Goal: Task Accomplishment & Management: Manage account settings

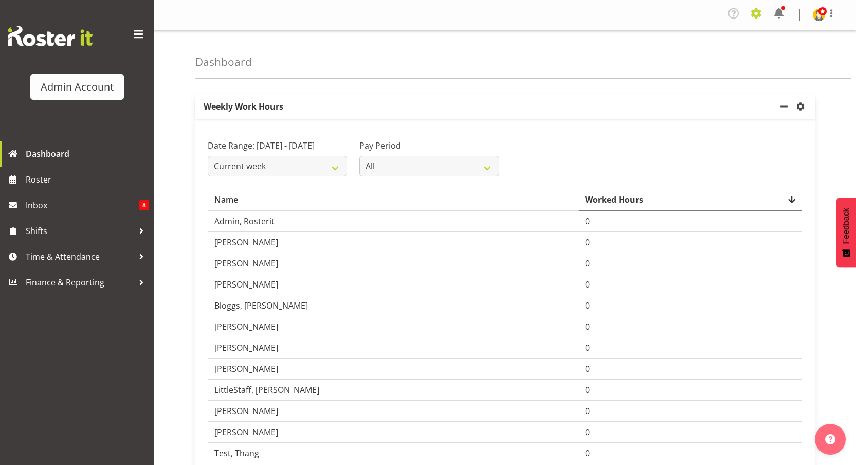
click at [758, 15] on span at bounding box center [756, 13] width 16 height 16
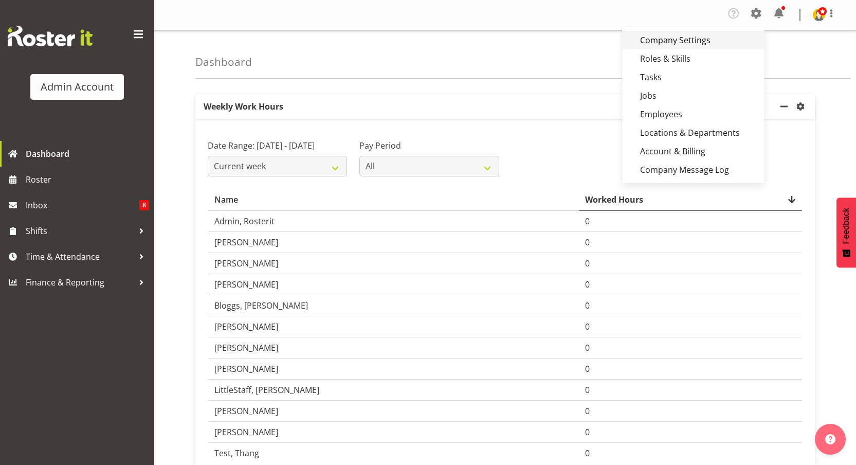
click at [680, 43] on link "Company Settings" at bounding box center [693, 40] width 142 height 19
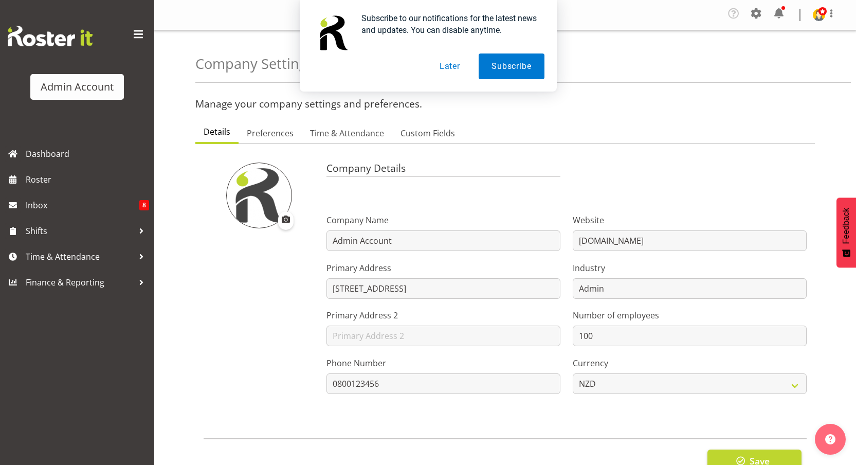
click at [814, 16] on div "Subscribe to our notifications for the latest news and updates. You can disable…" at bounding box center [428, 46] width 856 height 92
click at [457, 64] on button "Later" at bounding box center [450, 66] width 46 height 26
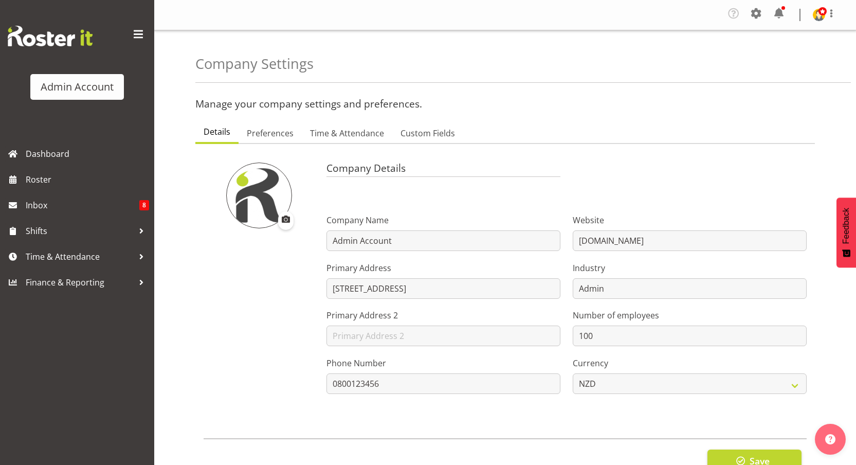
click at [811, 14] on div "Company Settings Roles & Skills Tasks Jobs Employees Locations & Departments Ac…" at bounding box center [785, 15] width 120 height 20
click at [813, 15] on img at bounding box center [819, 15] width 12 height 12
click at [748, 13] on span at bounding box center [756, 13] width 16 height 16
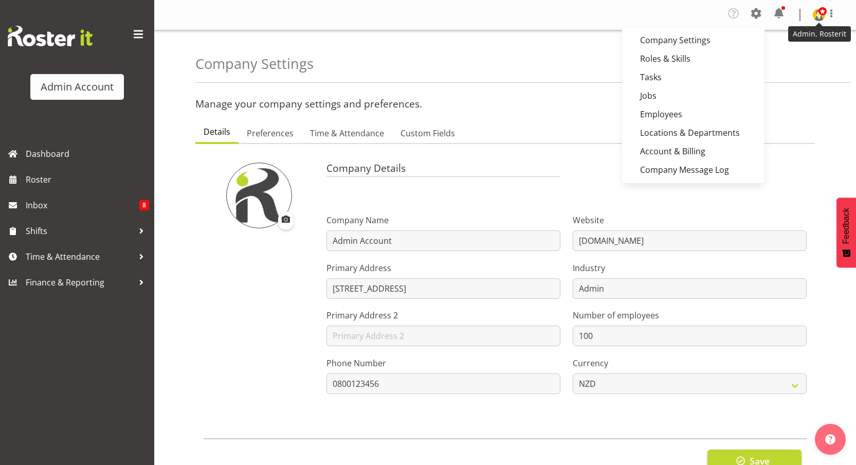
click at [814, 17] on img at bounding box center [819, 15] width 12 height 12
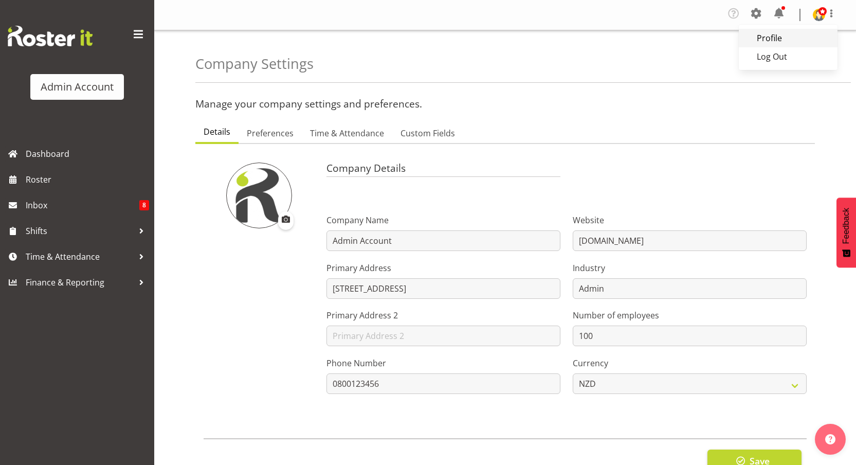
click at [783, 45] on link "Profile" at bounding box center [788, 38] width 99 height 19
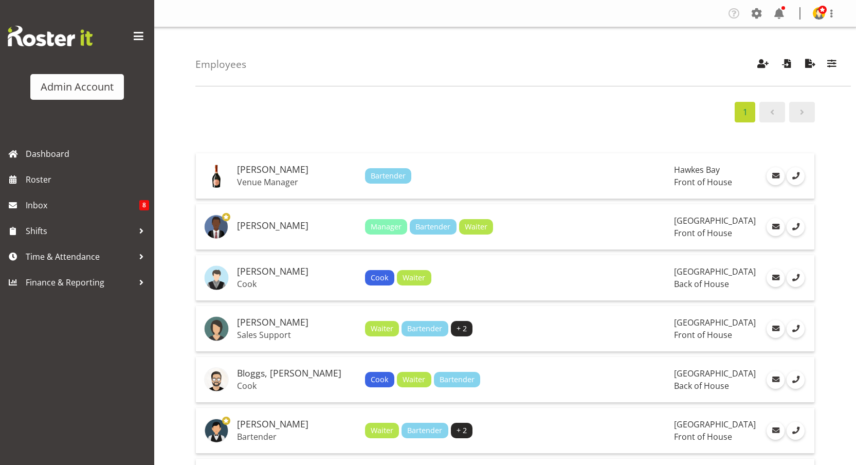
scroll to position [112, 0]
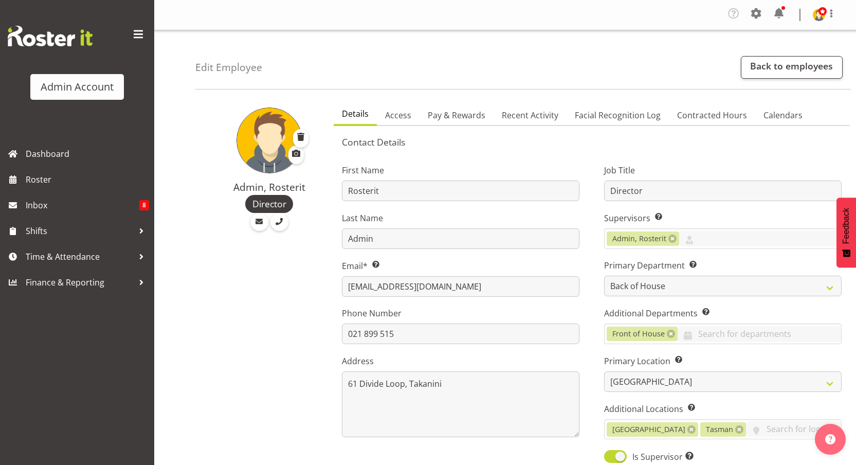
select select "1"
select select "TimelineWeek"
click at [765, 14] on div "Company Settings Roles & Skills Tasks Jobs Employees Locations & Departments Ac…" at bounding box center [785, 15] width 120 height 20
click at [763, 14] on span at bounding box center [756, 13] width 16 height 16
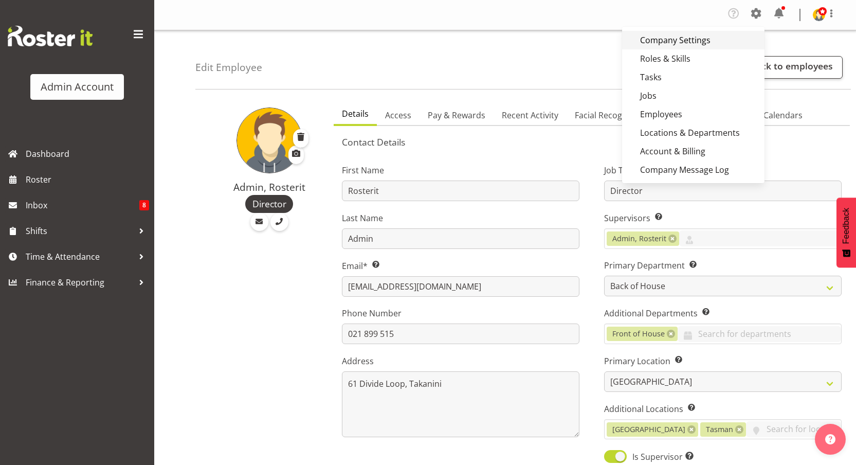
click at [708, 39] on link "Company Settings" at bounding box center [693, 40] width 142 height 19
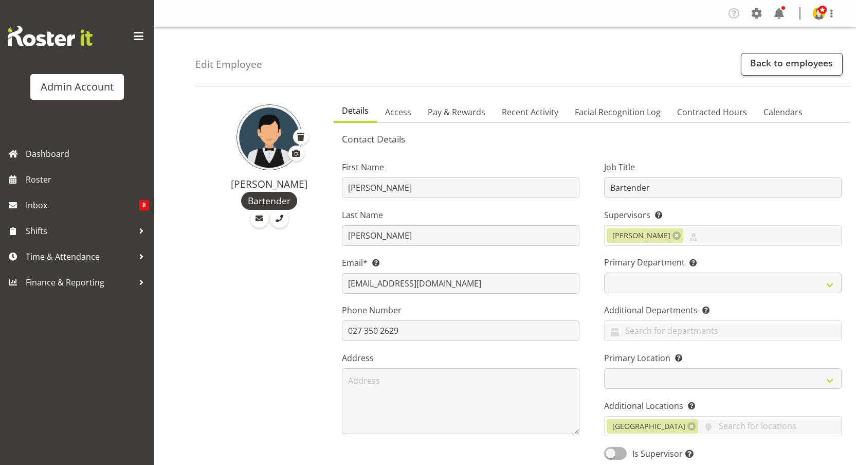
select select "TimelineWeek"
select select
select select "363"
click at [417, 332] on input "027 350 2629" at bounding box center [460, 330] width 237 height 21
drag, startPoint x: 433, startPoint y: 330, endPoint x: 452, endPoint y: 330, distance: 19.0
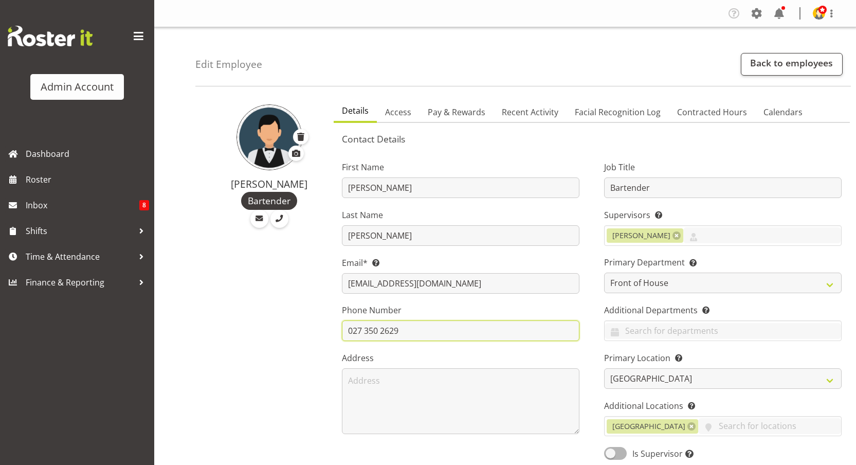
click at [452, 330] on input "027 350 2629" at bounding box center [460, 330] width 237 height 21
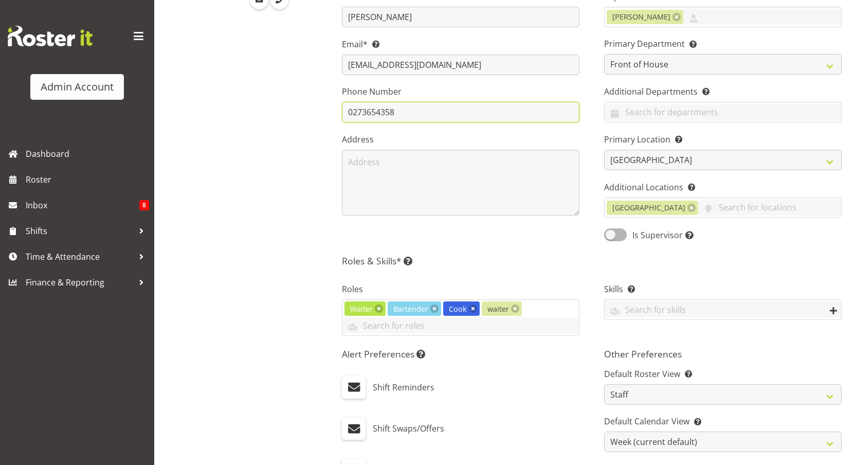
scroll to position [605, 0]
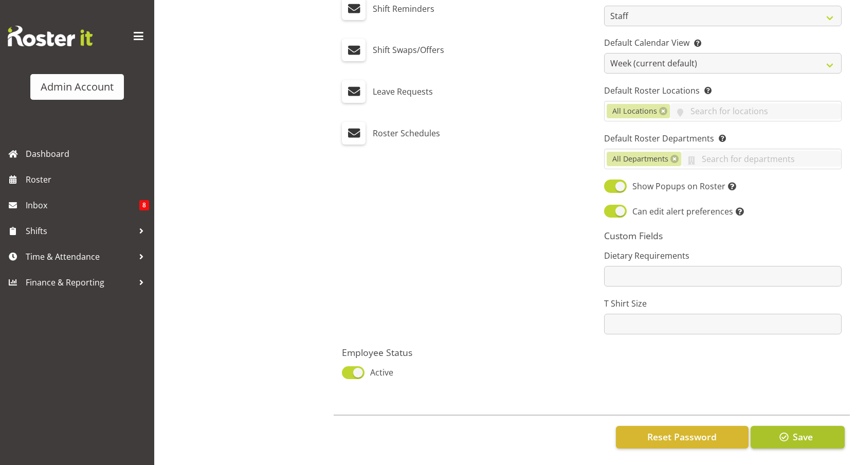
type input "0273654358"
click at [801, 431] on span "Save" at bounding box center [803, 436] width 20 height 13
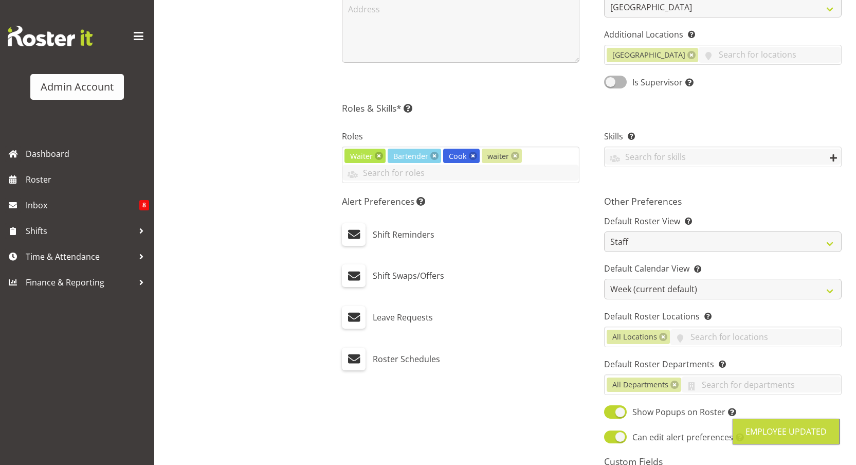
scroll to position [144, 0]
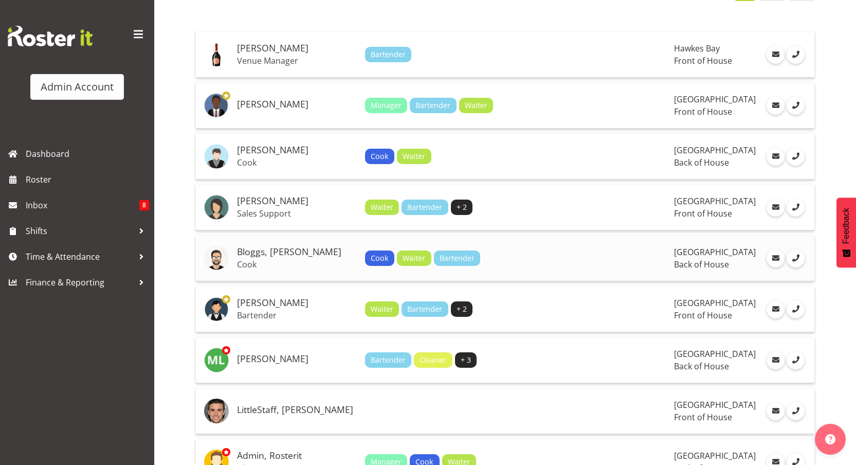
scroll to position [151, 0]
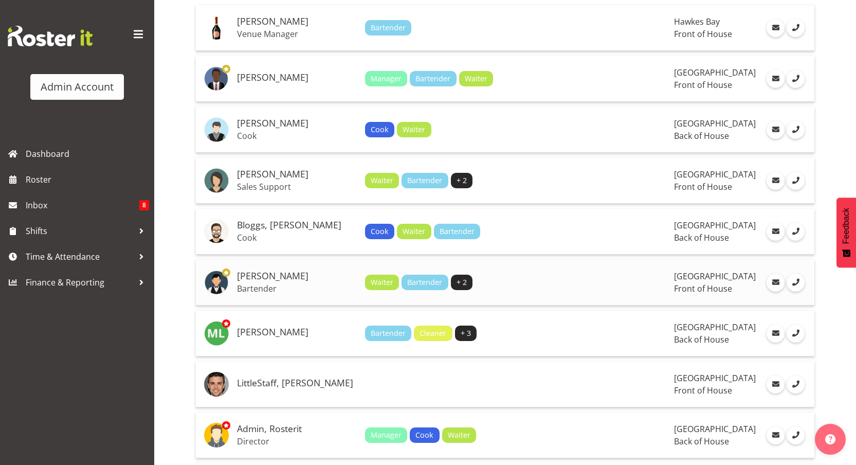
click at [285, 281] on td "Wu, Kevin Bartender" at bounding box center [297, 283] width 128 height 46
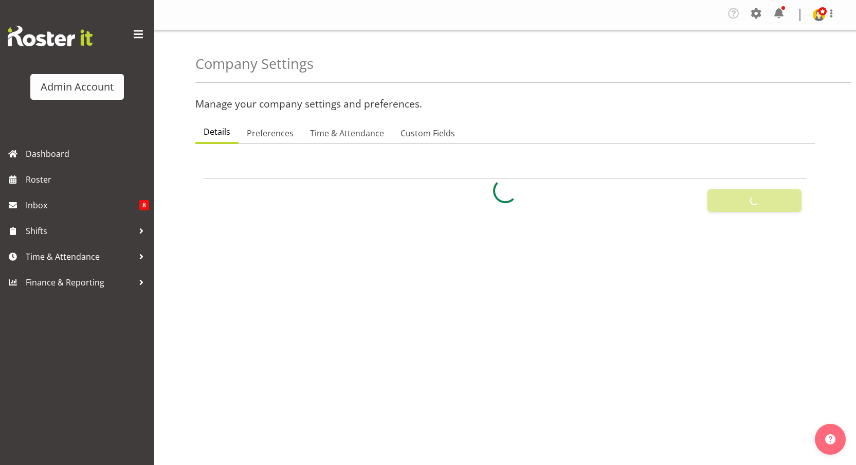
select select
select select "monday"
select select "surname_first"
checkbox input "false"
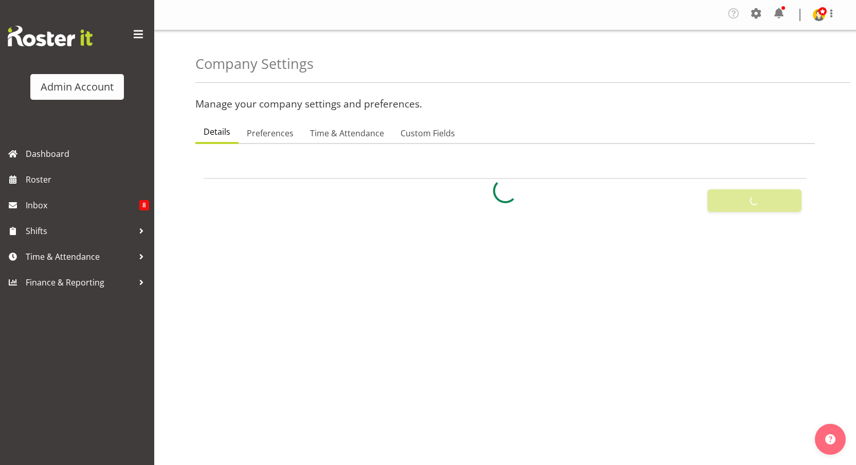
checkbox input "true"
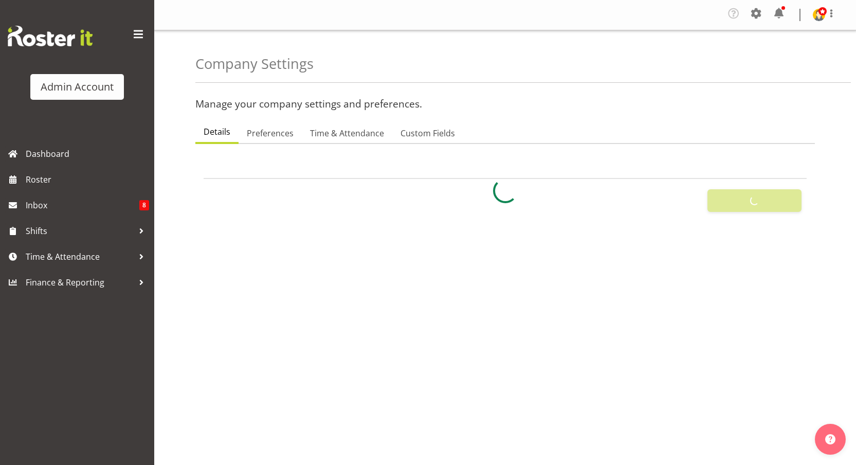
checkbox input "true"
checkbox input "false"
checkbox input "true"
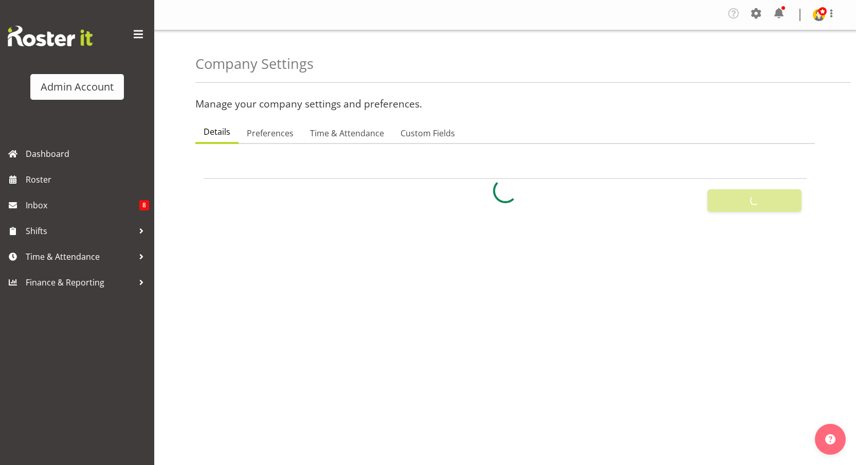
type input "24"
type input "0"
type input "24"
type input "0"
checkbox input "false"
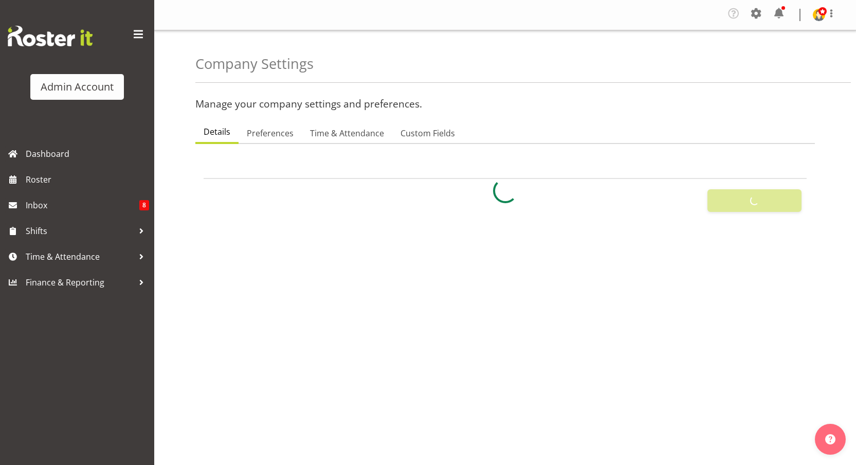
checkbox input "false"
checkbox input "true"
select select "1_day_before"
type input "60"
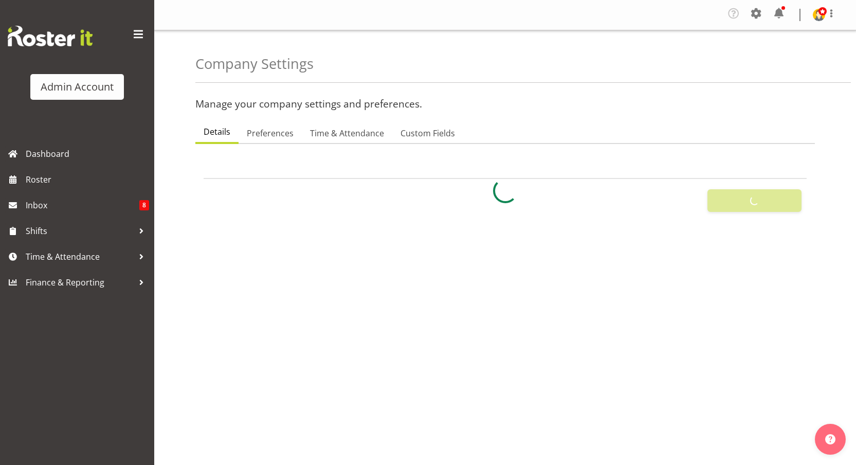
checkbox input "true"
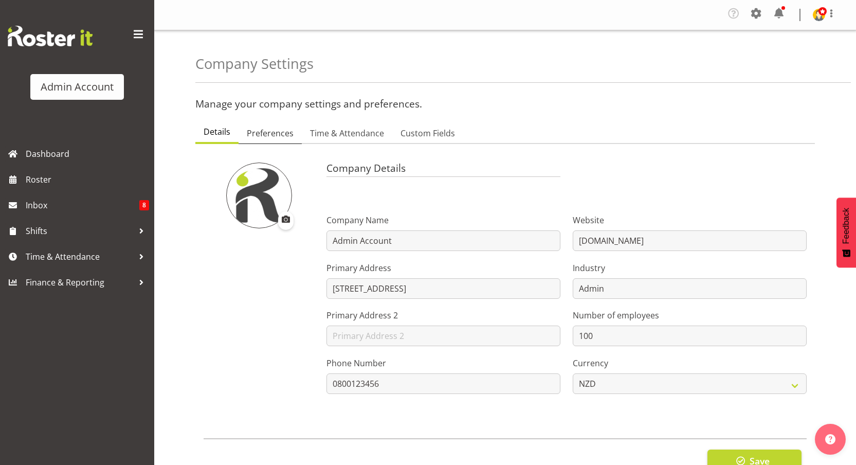
click at [253, 130] on span "Preferences" at bounding box center [270, 133] width 47 height 12
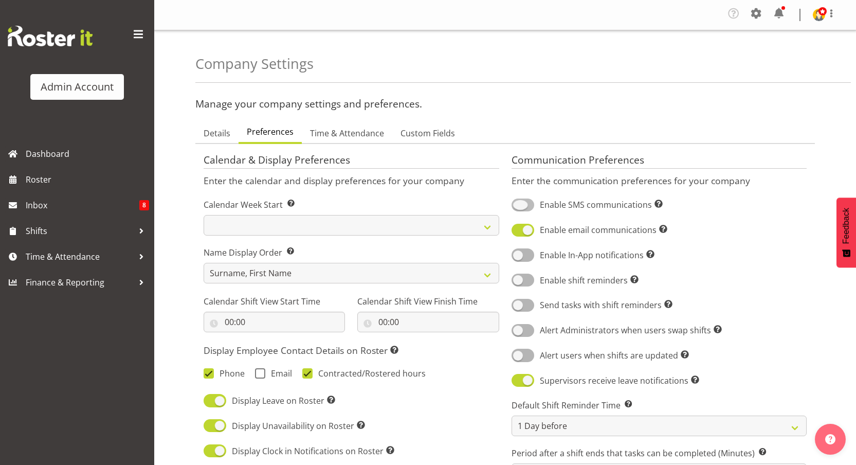
click at [532, 202] on span at bounding box center [522, 204] width 23 height 13
click at [518, 202] on input "Enable SMS communications Turn on or off SMS communications for your entire com…" at bounding box center [514, 205] width 7 height 7
checkbox input "true"
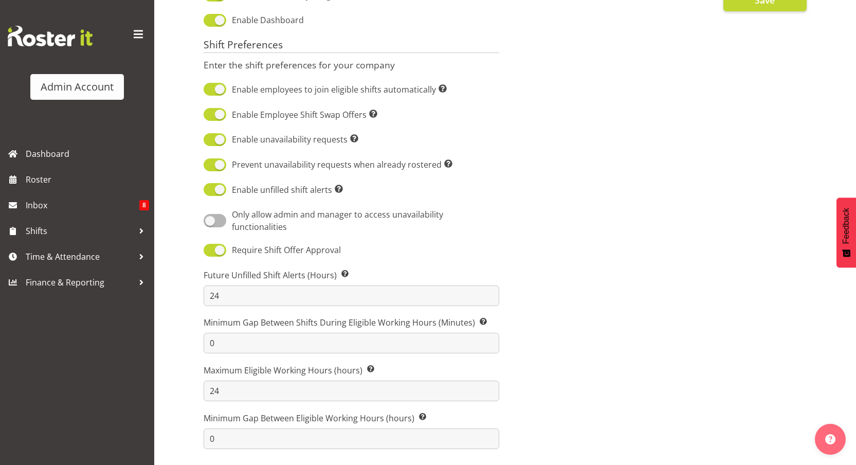
scroll to position [312, 0]
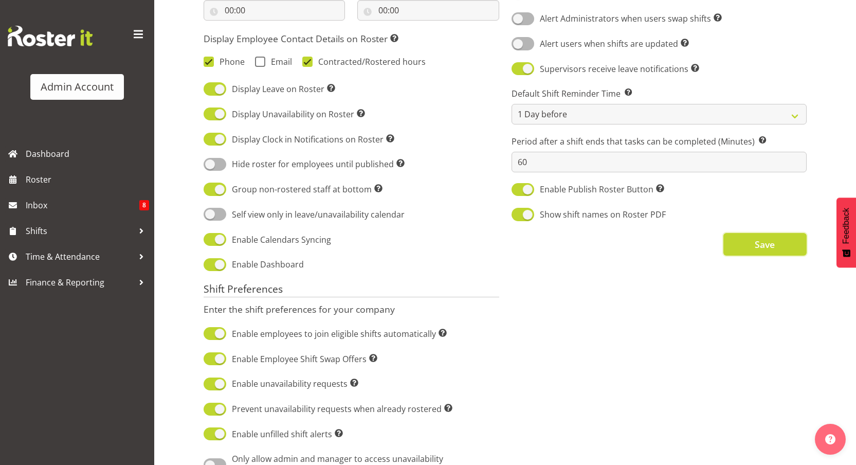
click at [755, 248] on span "Save" at bounding box center [765, 243] width 20 height 13
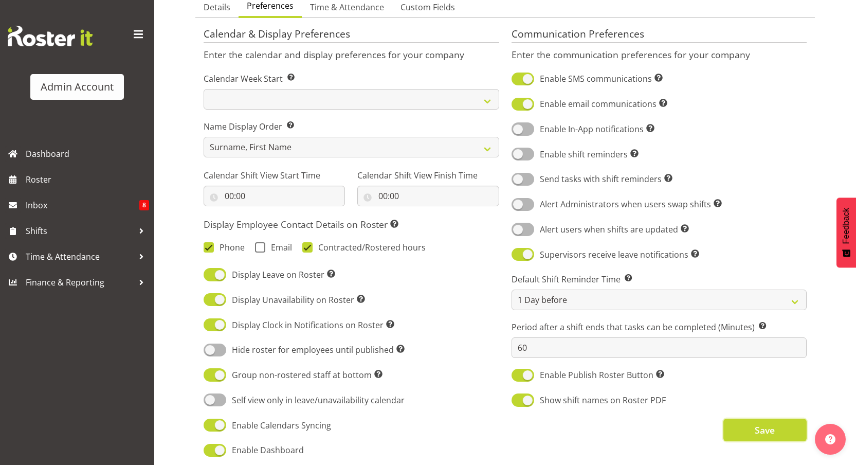
scroll to position [114, 0]
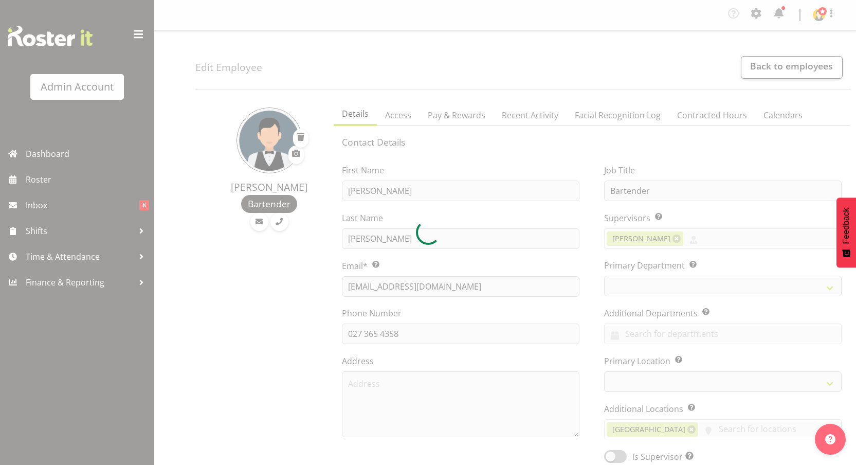
select select "TimelineWeek"
select select "363"
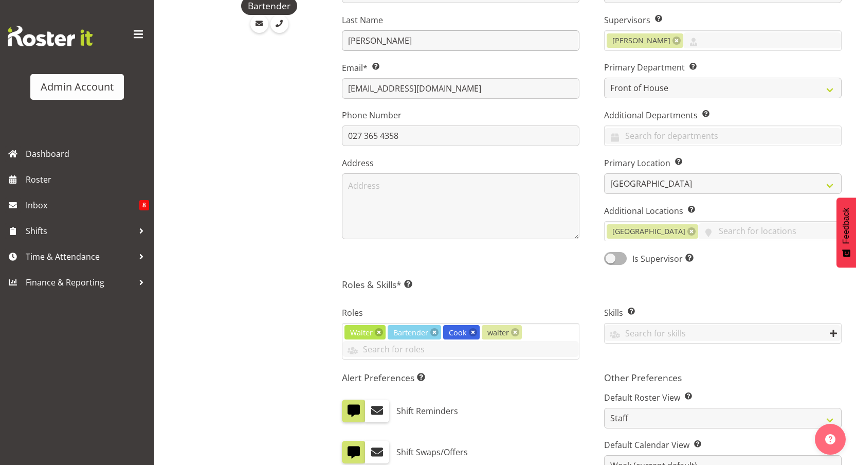
scroll to position [370, 0]
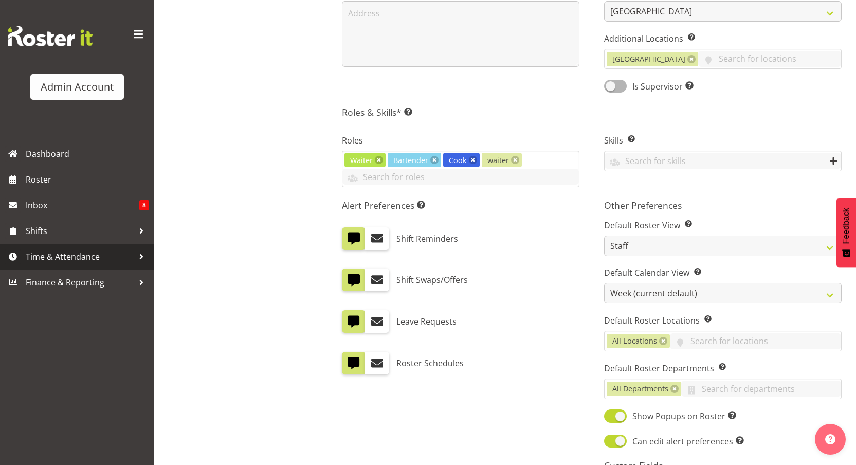
click at [64, 258] on span "Time & Attendance" at bounding box center [80, 256] width 108 height 15
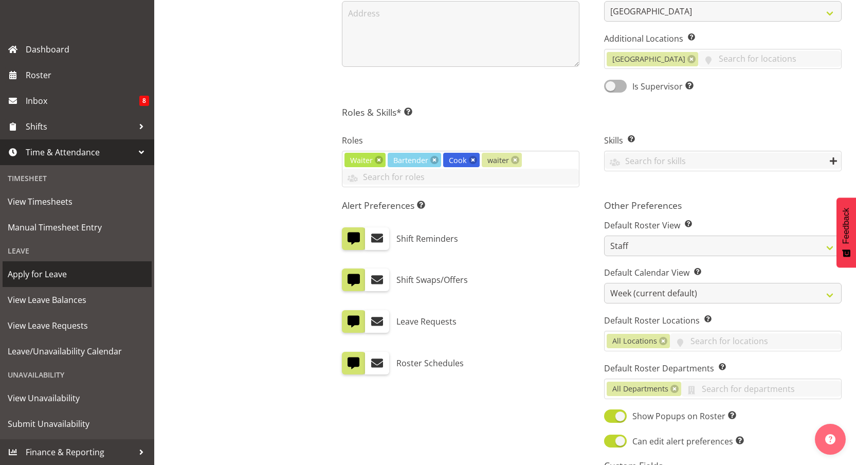
scroll to position [423, 0]
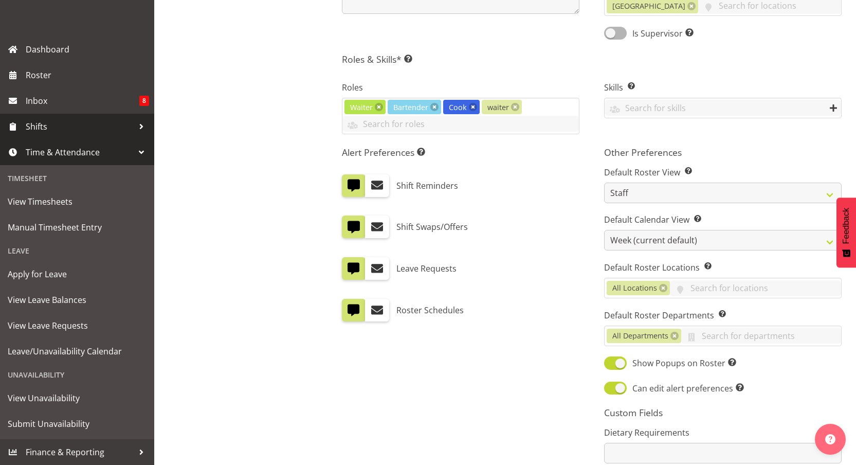
click at [63, 129] on span "Shifts" at bounding box center [80, 126] width 108 height 15
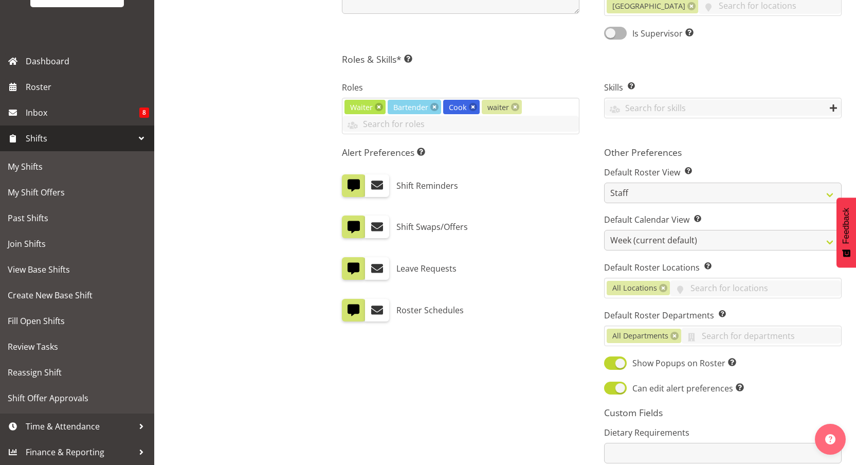
scroll to position [93, 0]
click at [70, 397] on span "Shift Offer Approvals" at bounding box center [77, 397] width 139 height 15
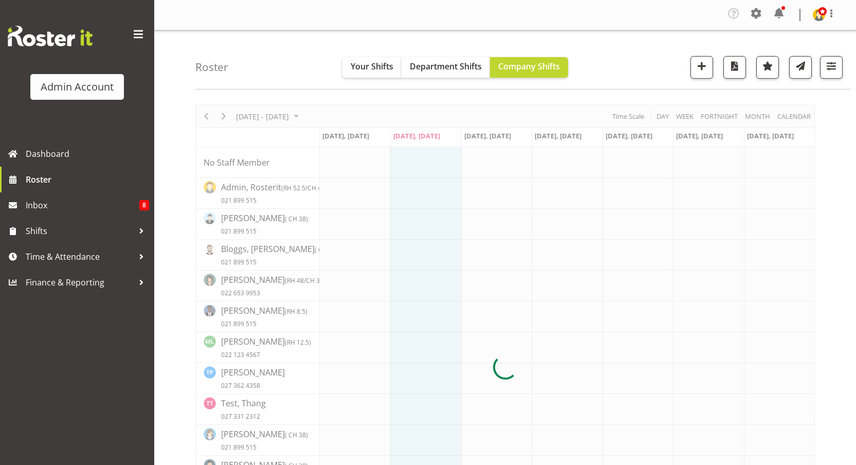
click at [564, 274] on div at bounding box center [504, 367] width 619 height 524
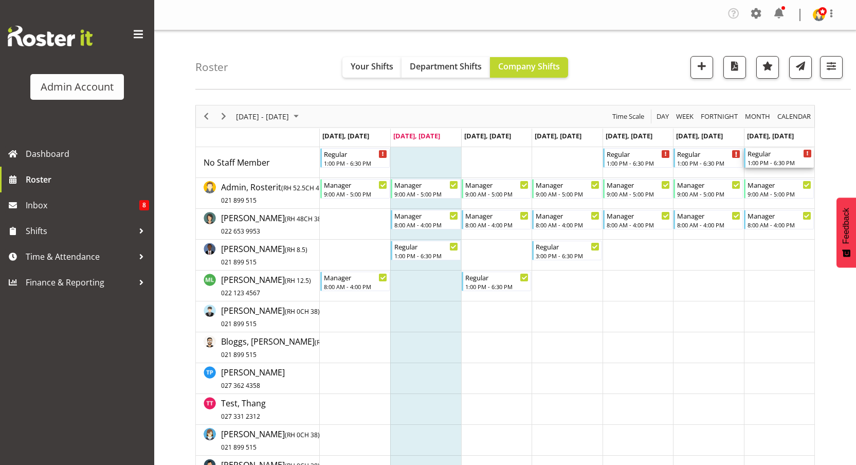
click at [757, 163] on div "1:00 PM - 6:30 PM" at bounding box center [779, 162] width 64 height 8
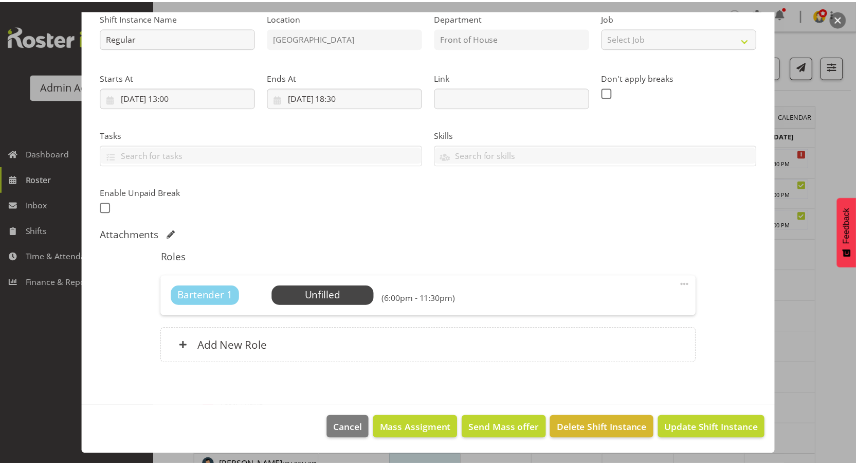
scroll to position [103, 0]
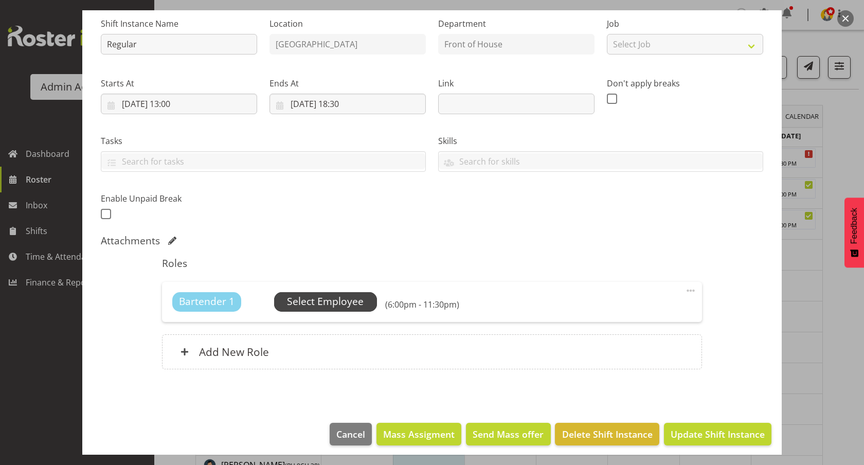
click at [317, 295] on span "Select Employee" at bounding box center [325, 301] width 77 height 15
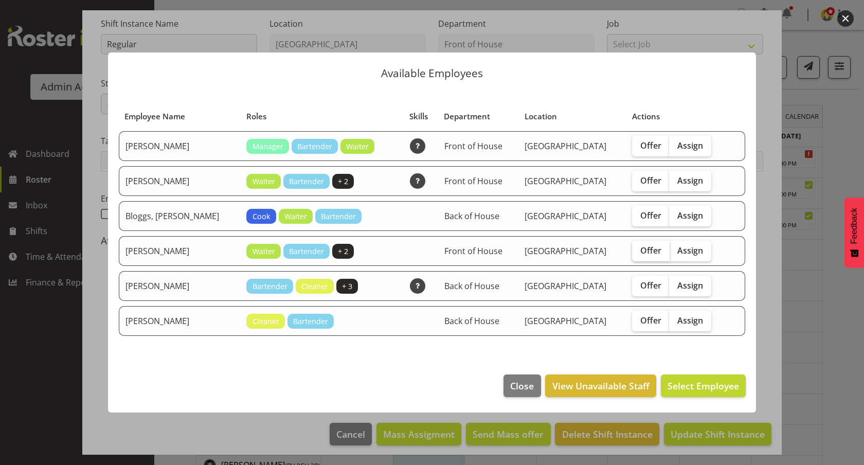
click at [640, 249] on span "Offer" at bounding box center [650, 250] width 21 height 10
click at [632, 249] on input "Offer" at bounding box center [635, 250] width 7 height 7
checkbox input "true"
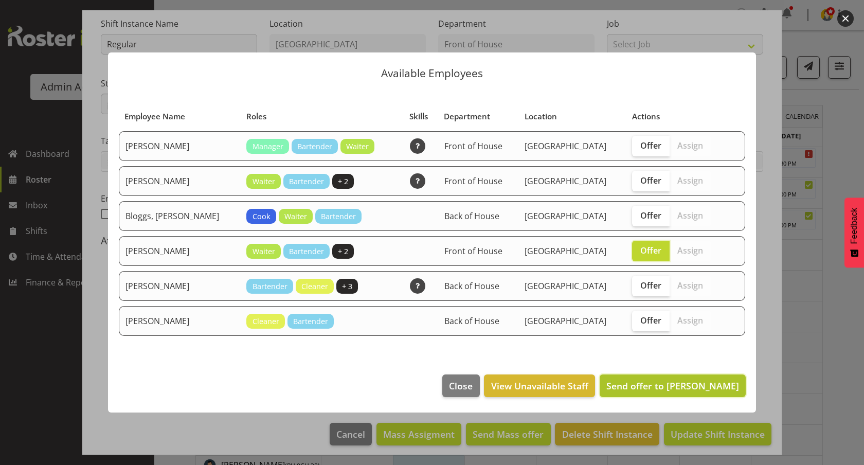
click at [681, 380] on span "Send offer to Wu, Kevin" at bounding box center [672, 385] width 133 height 12
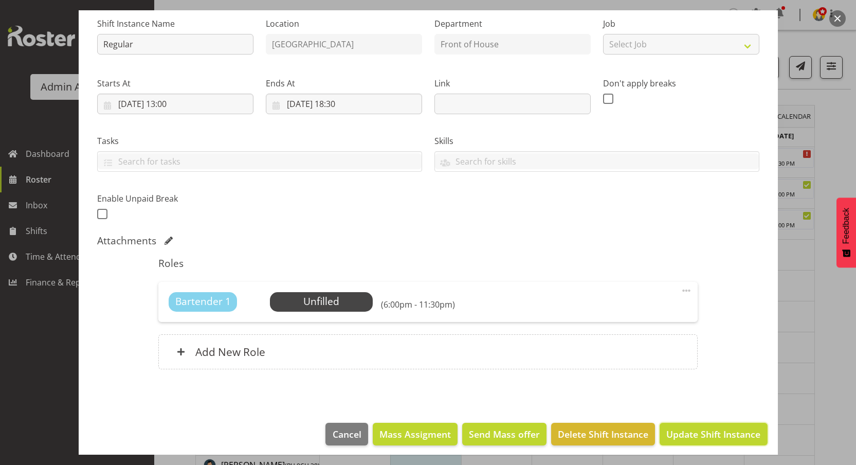
click at [691, 432] on span "Update Shift Instance" at bounding box center [713, 433] width 94 height 13
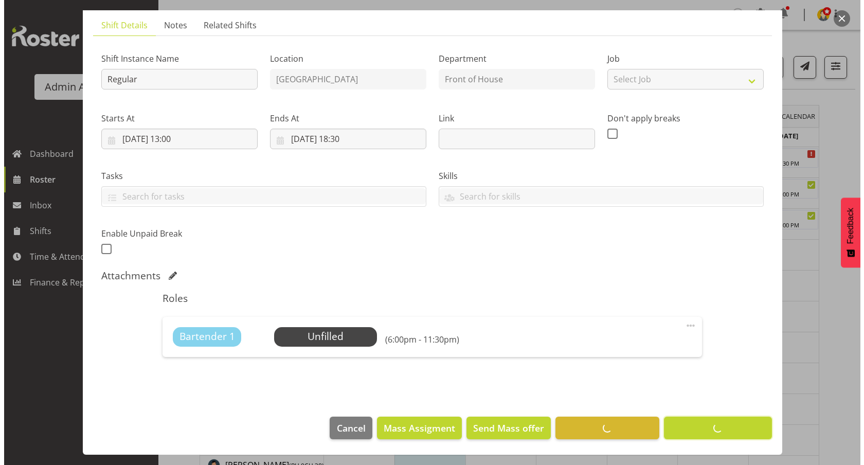
scroll to position [68, 0]
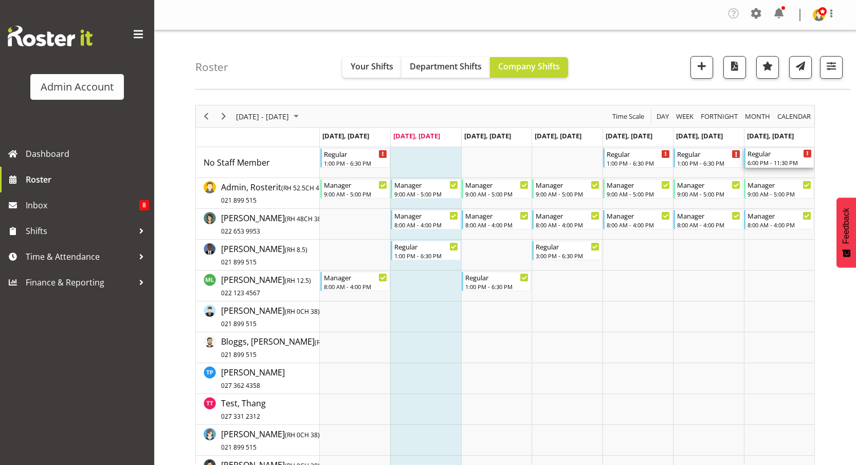
click at [758, 156] on div "Regular" at bounding box center [779, 153] width 64 height 10
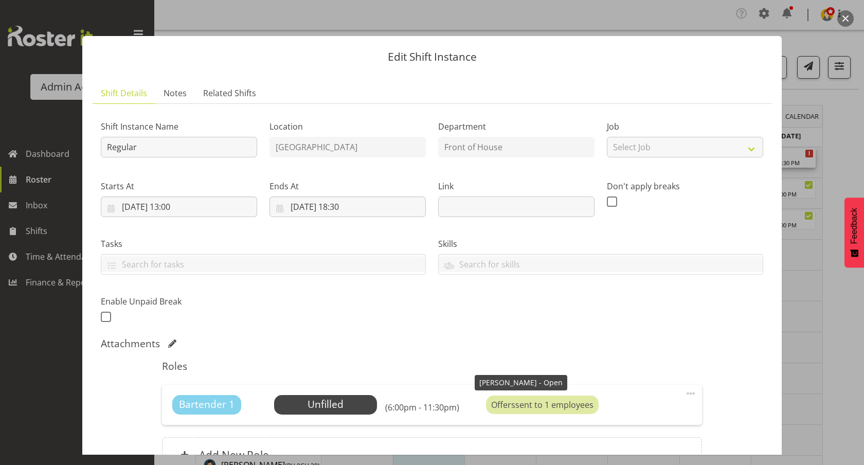
click at [526, 407] on div "Offers sent to 1 employees" at bounding box center [542, 404] width 113 height 19
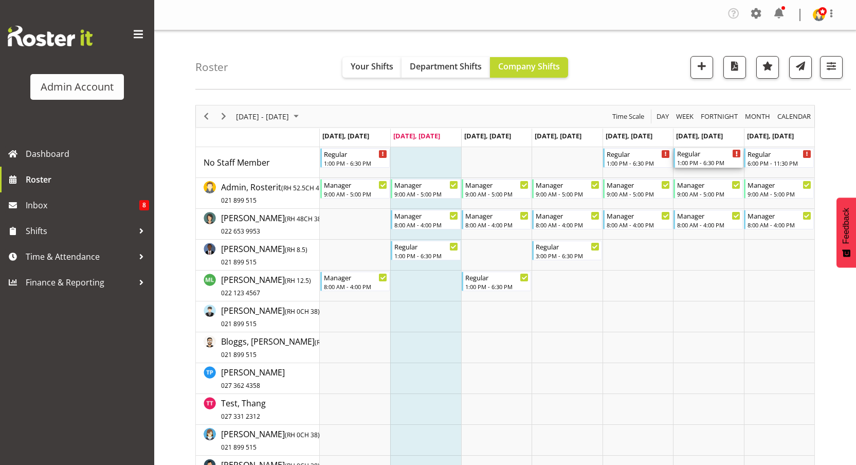
click at [697, 158] on div "Regular 1:00 PM - 6:30 PM" at bounding box center [709, 158] width 64 height 20
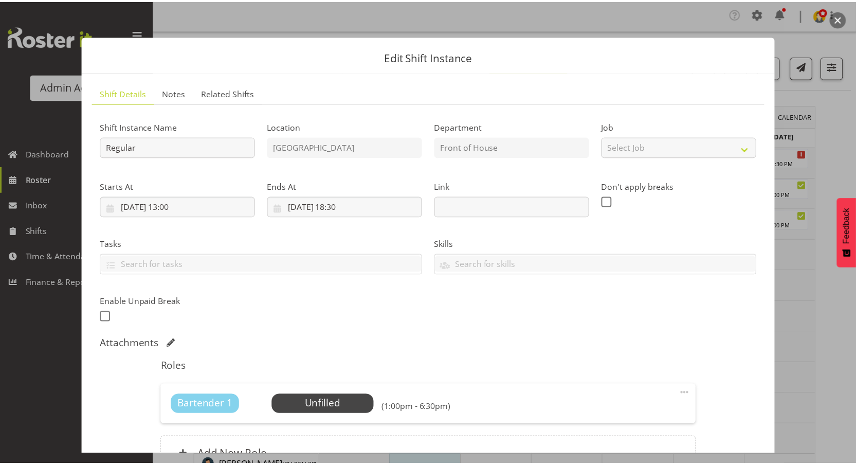
scroll to position [109, 0]
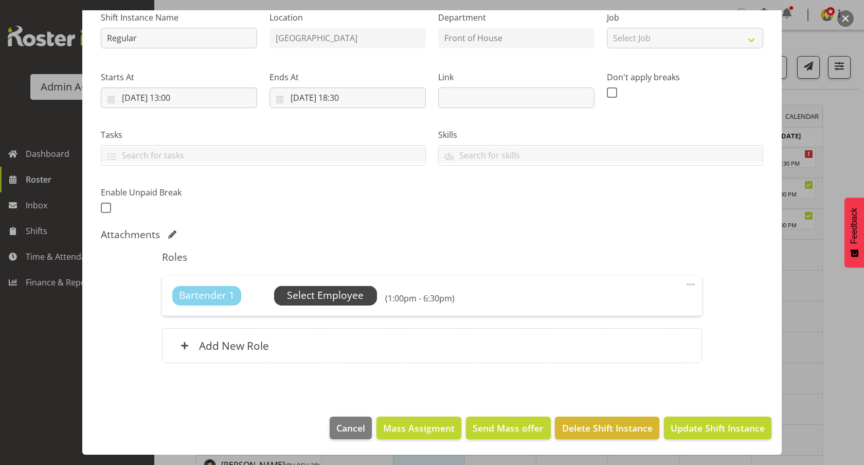
click at [344, 294] on span "Select Employee" at bounding box center [325, 295] width 77 height 15
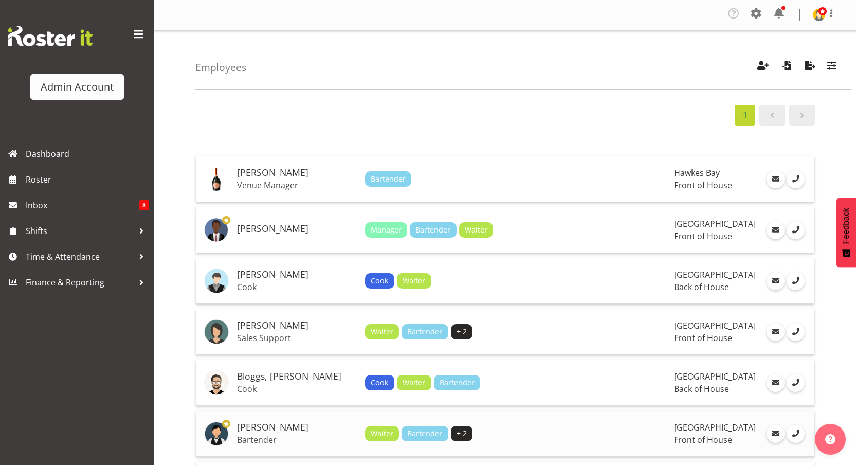
scroll to position [224, 0]
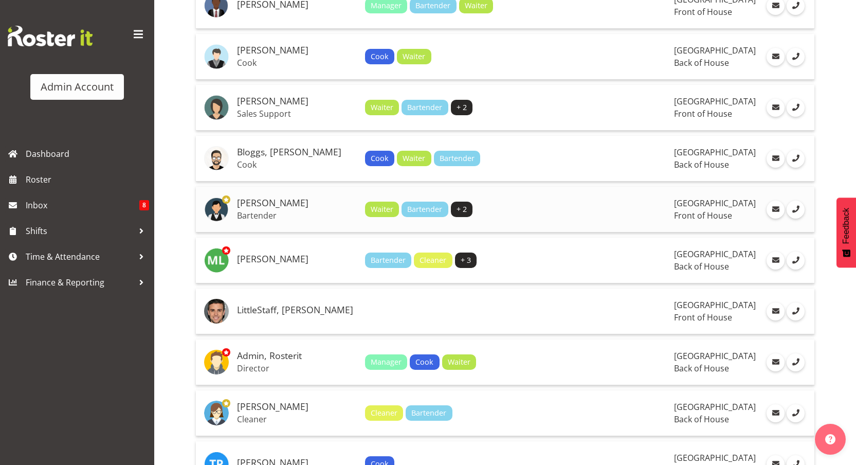
click at [282, 220] on p "Bartender" at bounding box center [297, 215] width 120 height 10
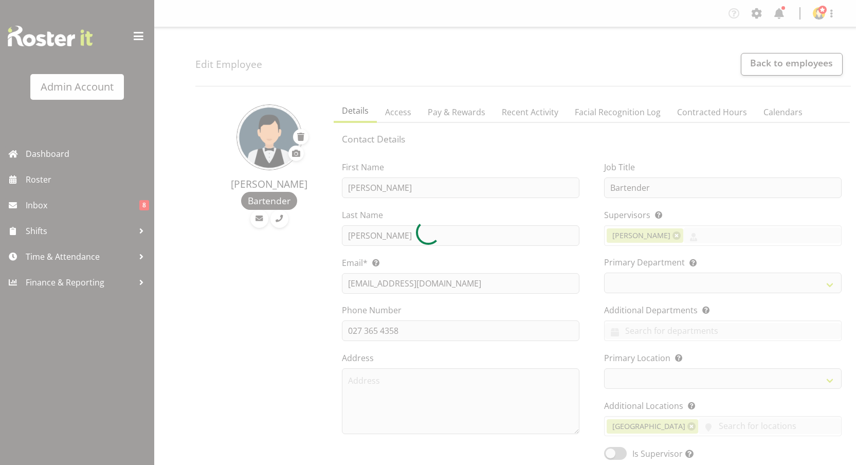
select select "TimelineWeek"
select select
select select "363"
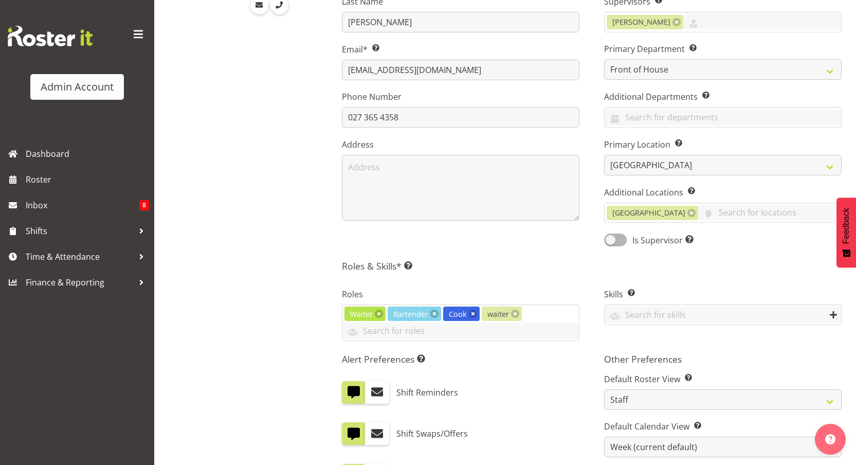
scroll to position [269, 0]
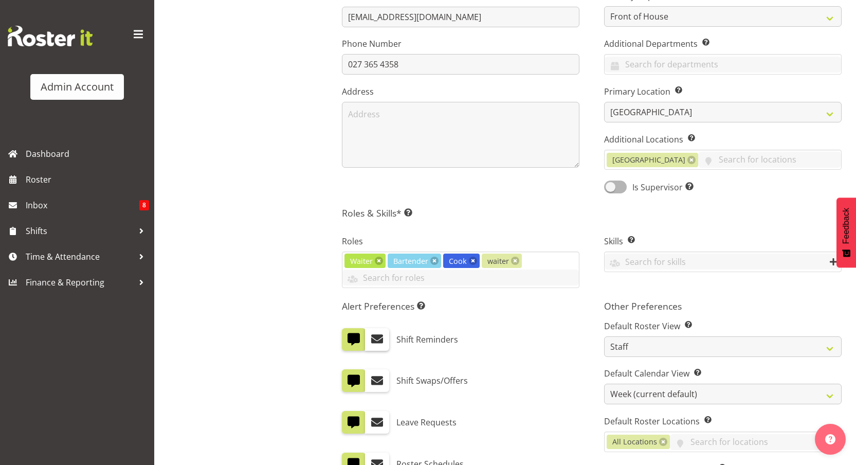
click at [386, 342] on label at bounding box center [377, 339] width 24 height 23
click at [372, 342] on input "checkbox" at bounding box center [368, 339] width 7 height 7
checkbox input "true"
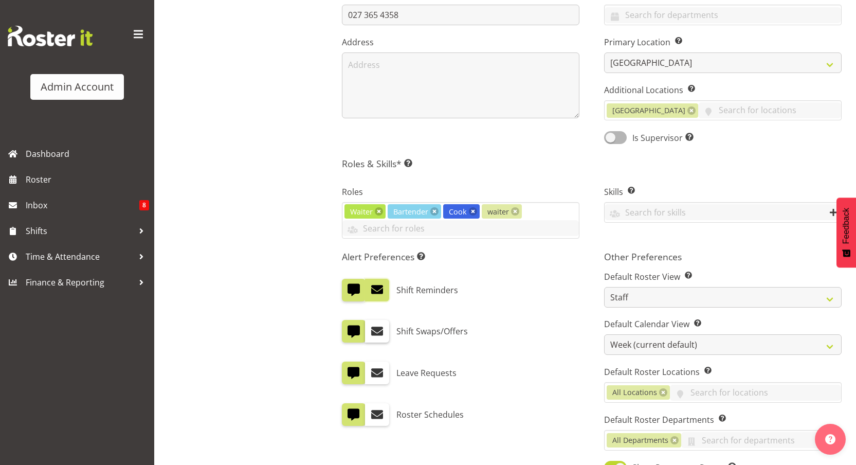
click at [379, 327] on span at bounding box center [376, 330] width 13 height 13
click at [372, 328] on input "checkbox" at bounding box center [368, 331] width 7 height 7
checkbox input "true"
click at [379, 371] on span at bounding box center [376, 372] width 13 height 13
click at [372, 371] on input "checkbox" at bounding box center [368, 373] width 7 height 7
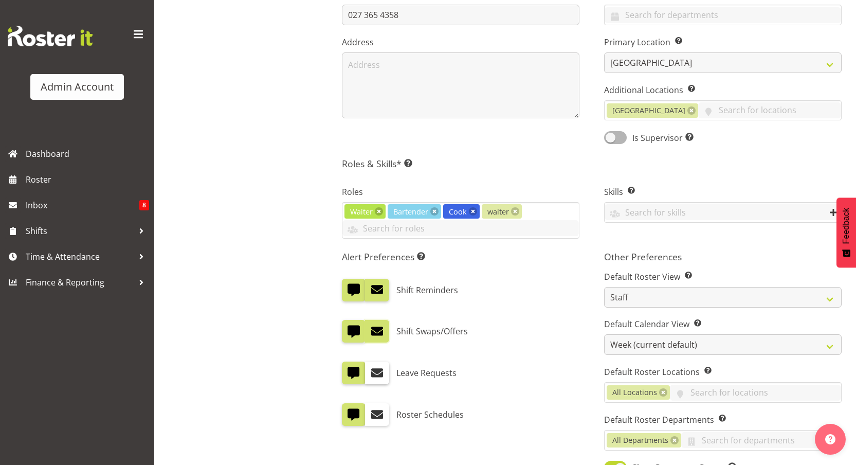
checkbox input "true"
click at [383, 425] on label at bounding box center [377, 414] width 24 height 23
click at [372, 417] on input "checkbox" at bounding box center [368, 414] width 7 height 7
checkbox input "true"
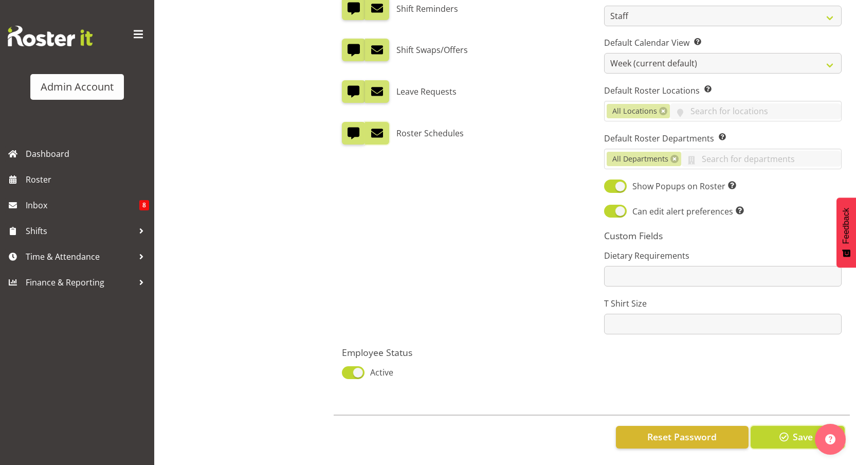
click at [788, 430] on span "button" at bounding box center [783, 436] width 13 height 13
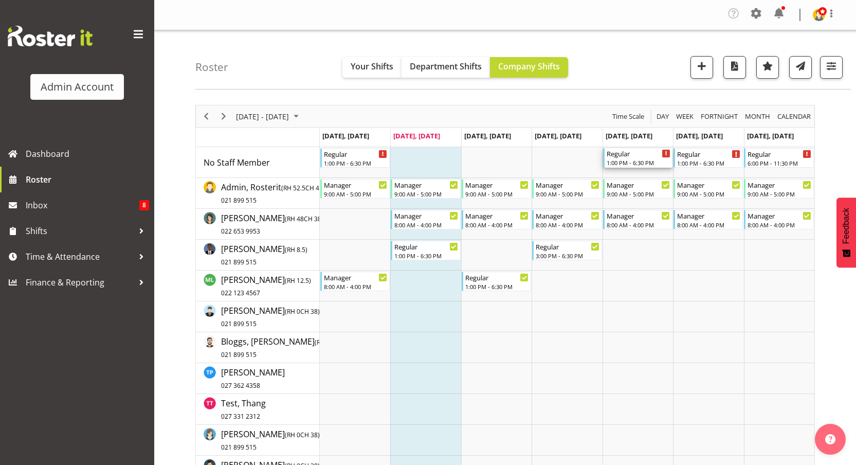
click at [633, 162] on div "1:00 PM - 6:30 PM" at bounding box center [639, 162] width 64 height 8
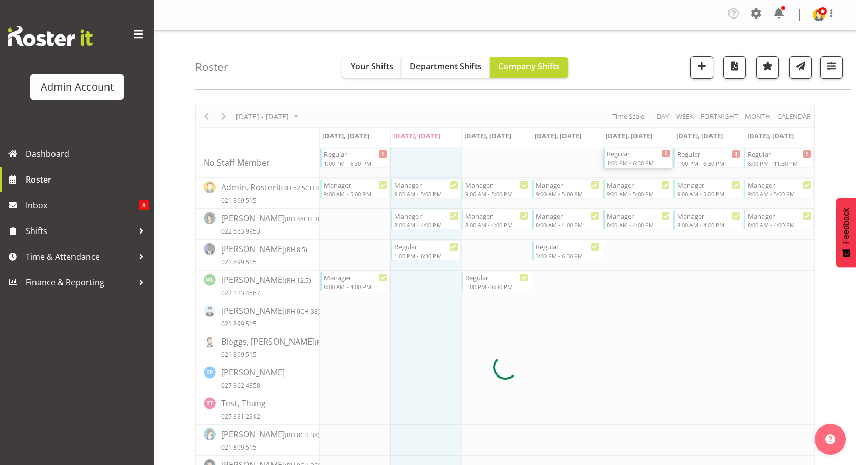
scroll to position [143, 0]
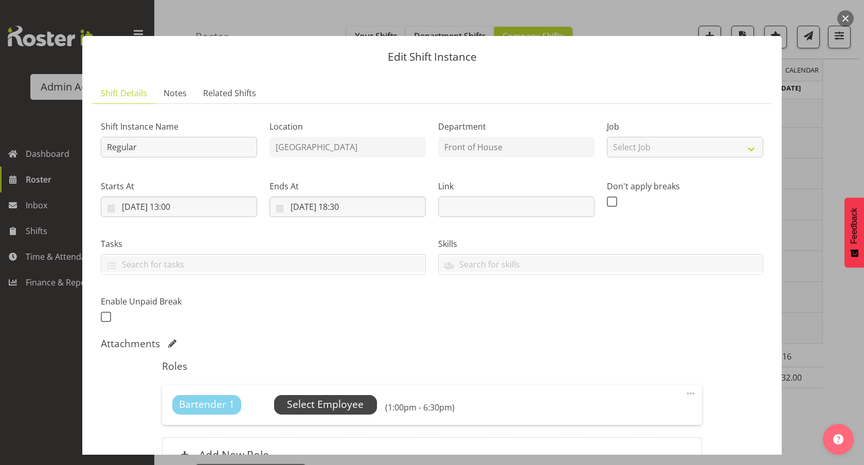
click at [352, 413] on span "Select Employee" at bounding box center [325, 405] width 103 height 20
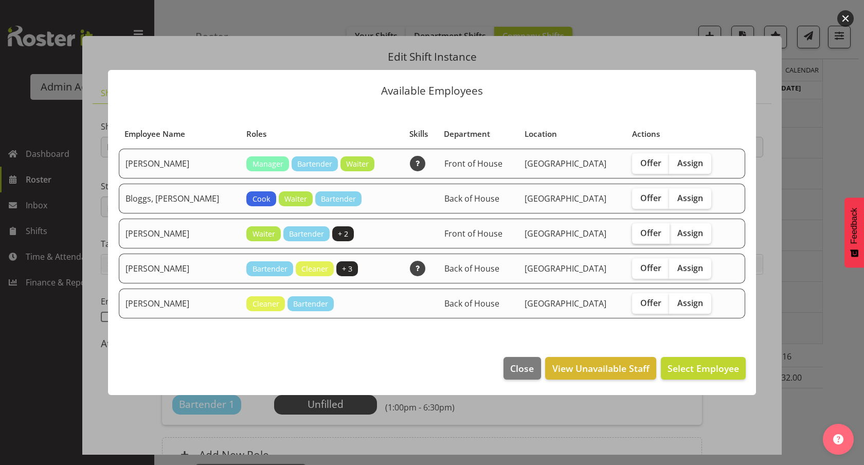
click at [640, 234] on span "Offer" at bounding box center [650, 233] width 21 height 10
click at [633, 234] on input "Offer" at bounding box center [635, 232] width 7 height 7
checkbox input "true"
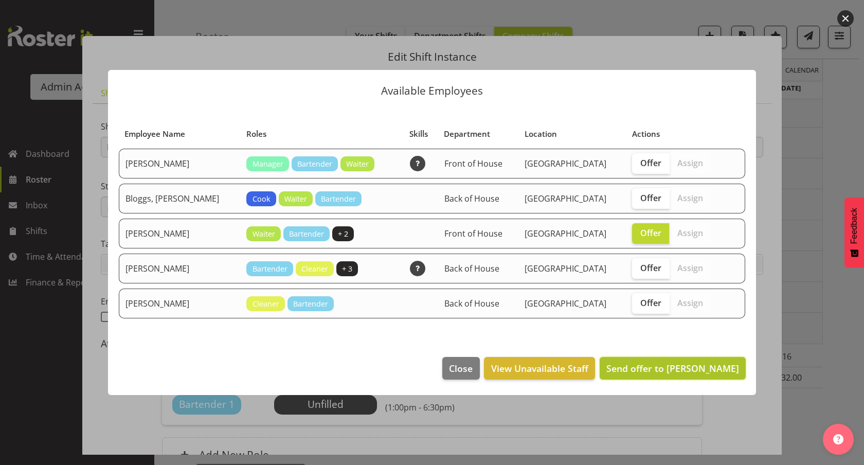
click at [681, 370] on span "Send offer to Wu, Kevin" at bounding box center [672, 368] width 133 height 12
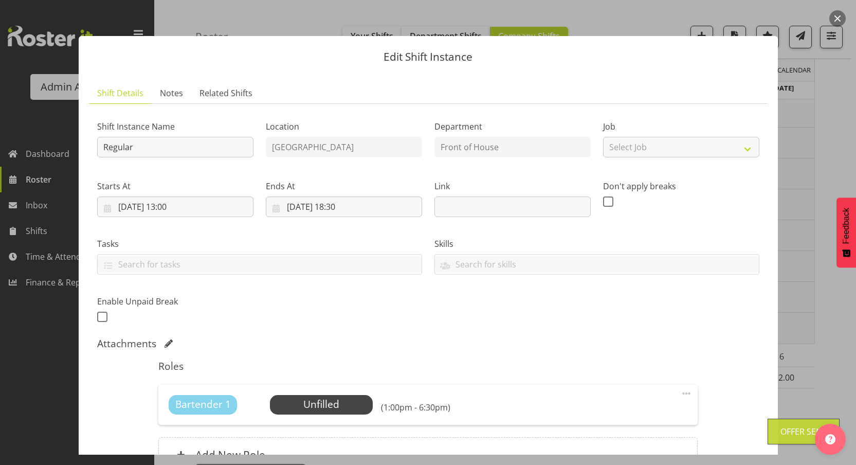
scroll to position [109, 0]
